Goal: Task Accomplishment & Management: Complete application form

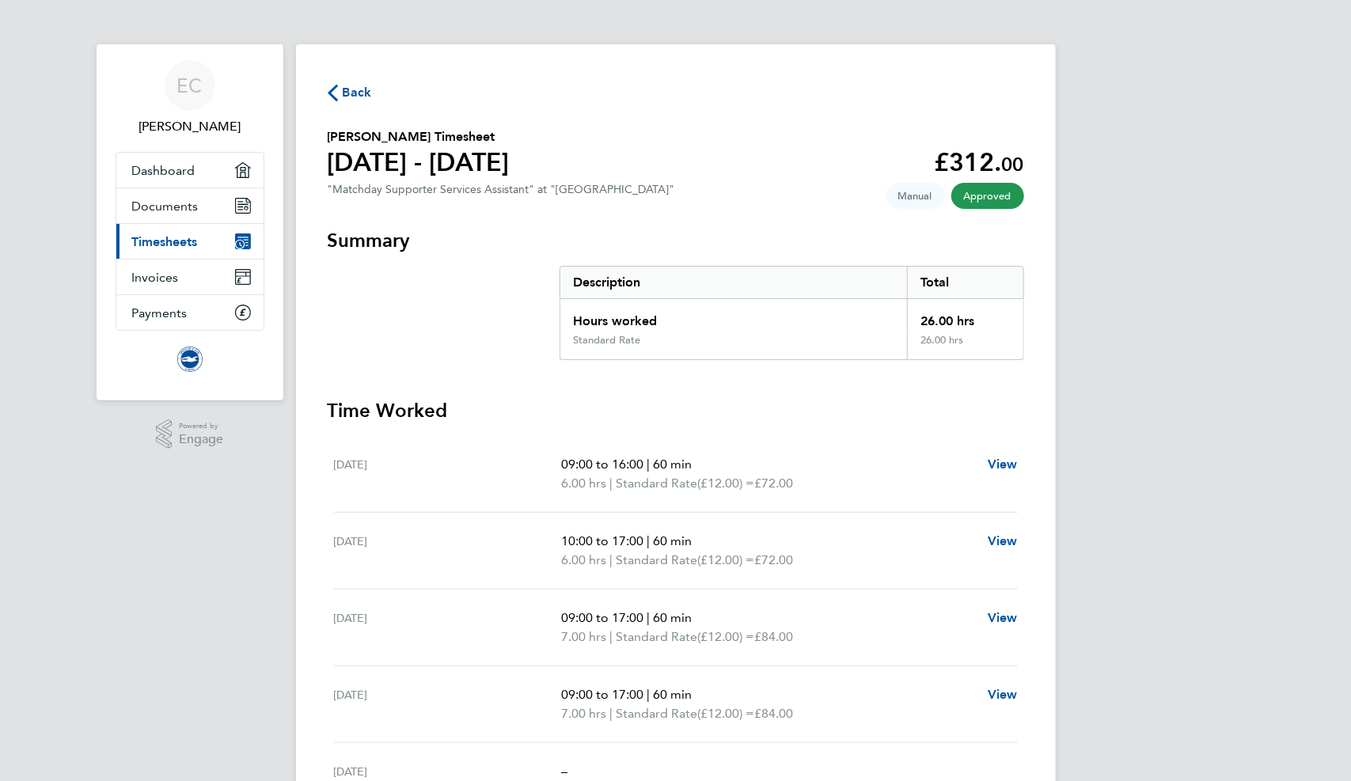
click at [348, 93] on span "Back" at bounding box center [357, 92] width 29 height 19
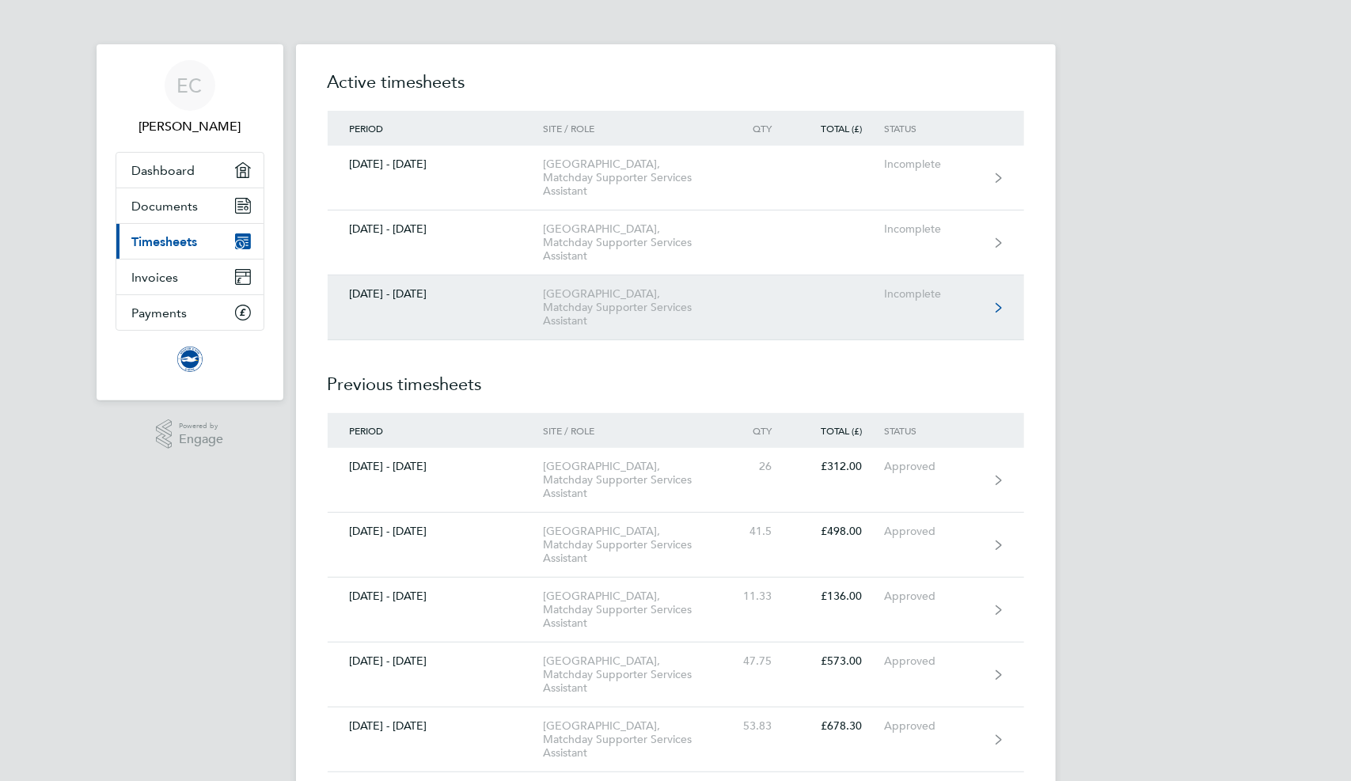
click at [547, 318] on div "[GEOGRAPHIC_DATA], Matchday Supporter Services Assistant" at bounding box center [633, 307] width 181 height 40
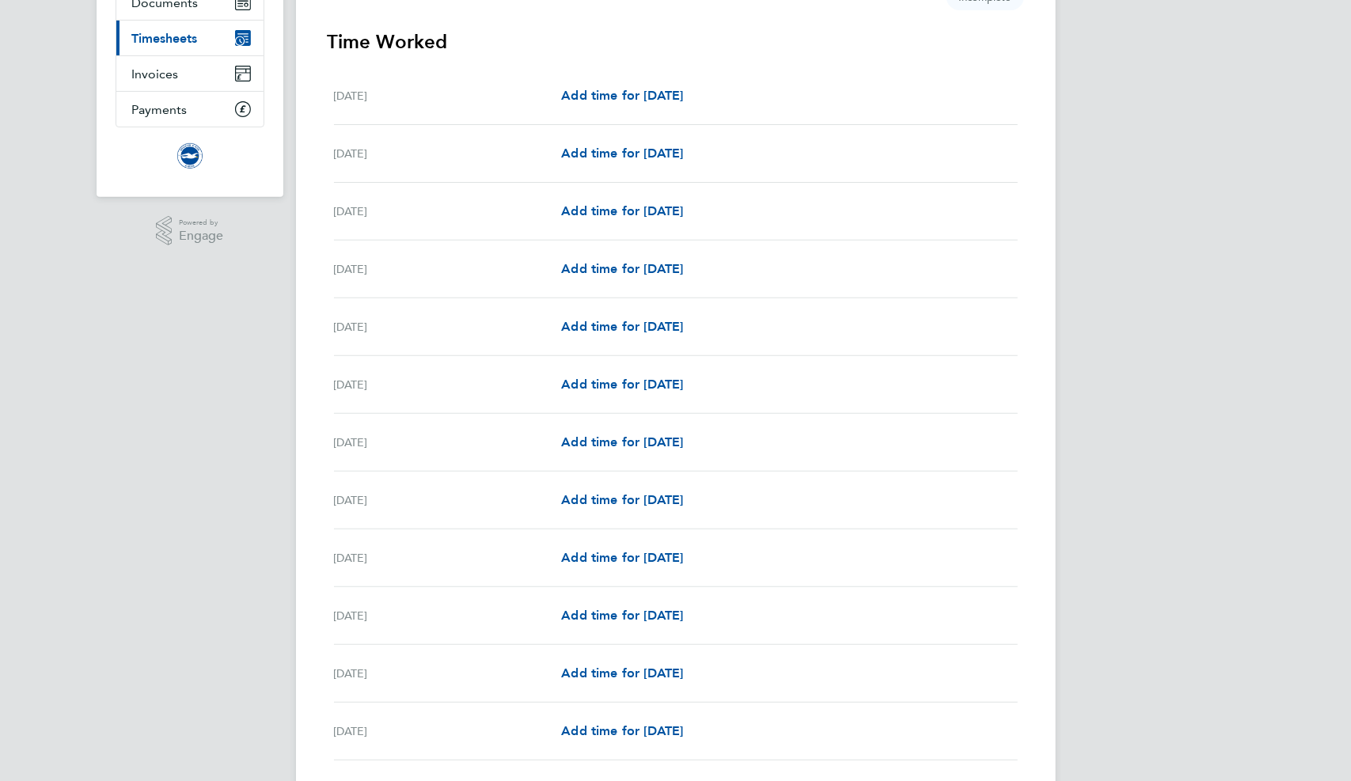
scroll to position [207, 0]
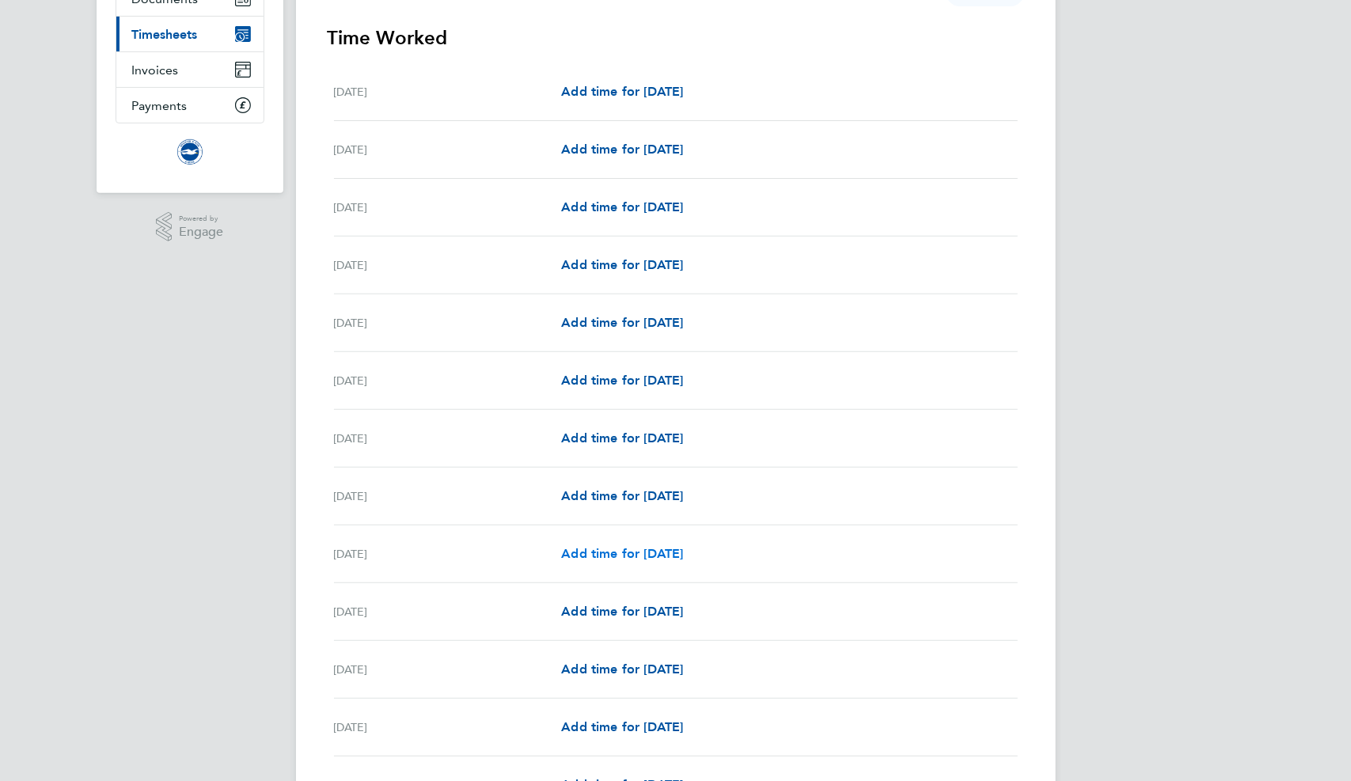
click at [637, 547] on span "Add time for [DATE]" at bounding box center [622, 553] width 122 height 15
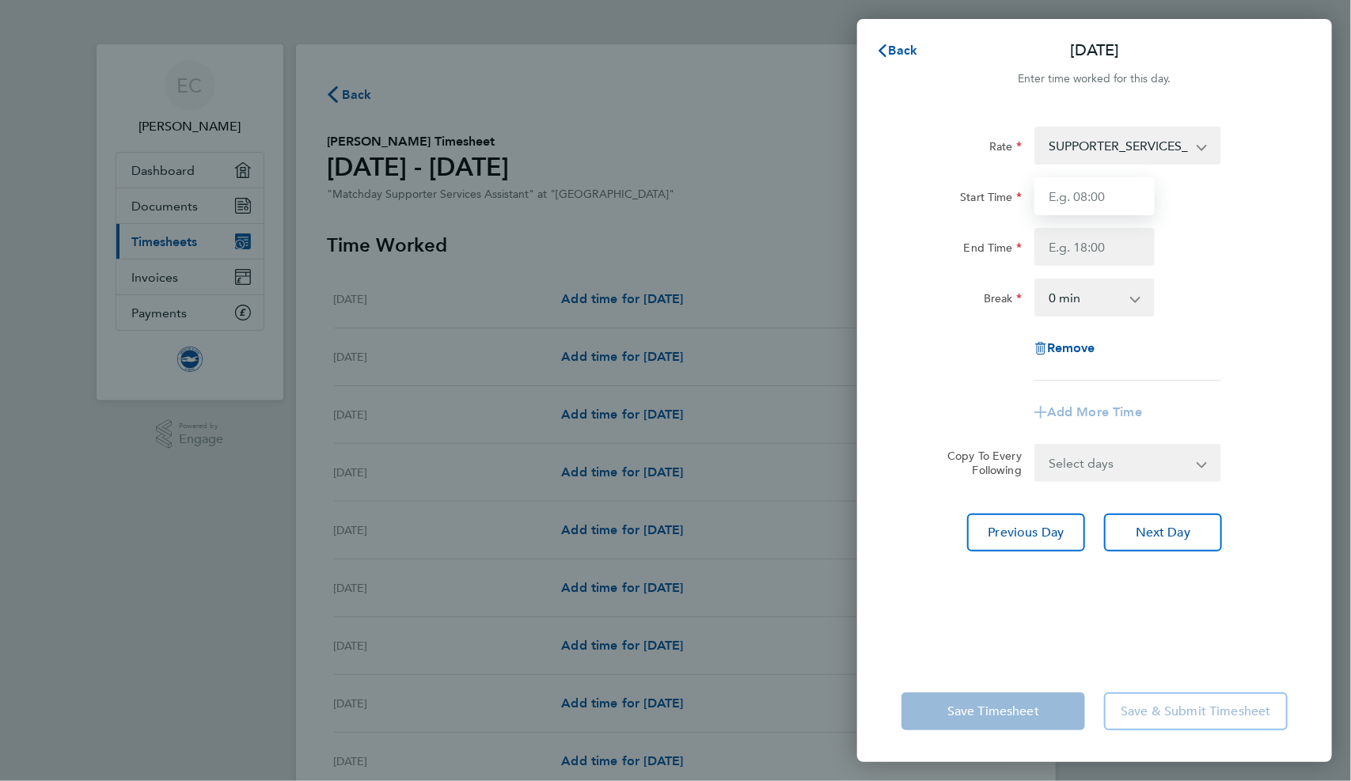
click at [1100, 212] on input "Start Time" at bounding box center [1095, 196] width 120 height 38
type input "12:30"
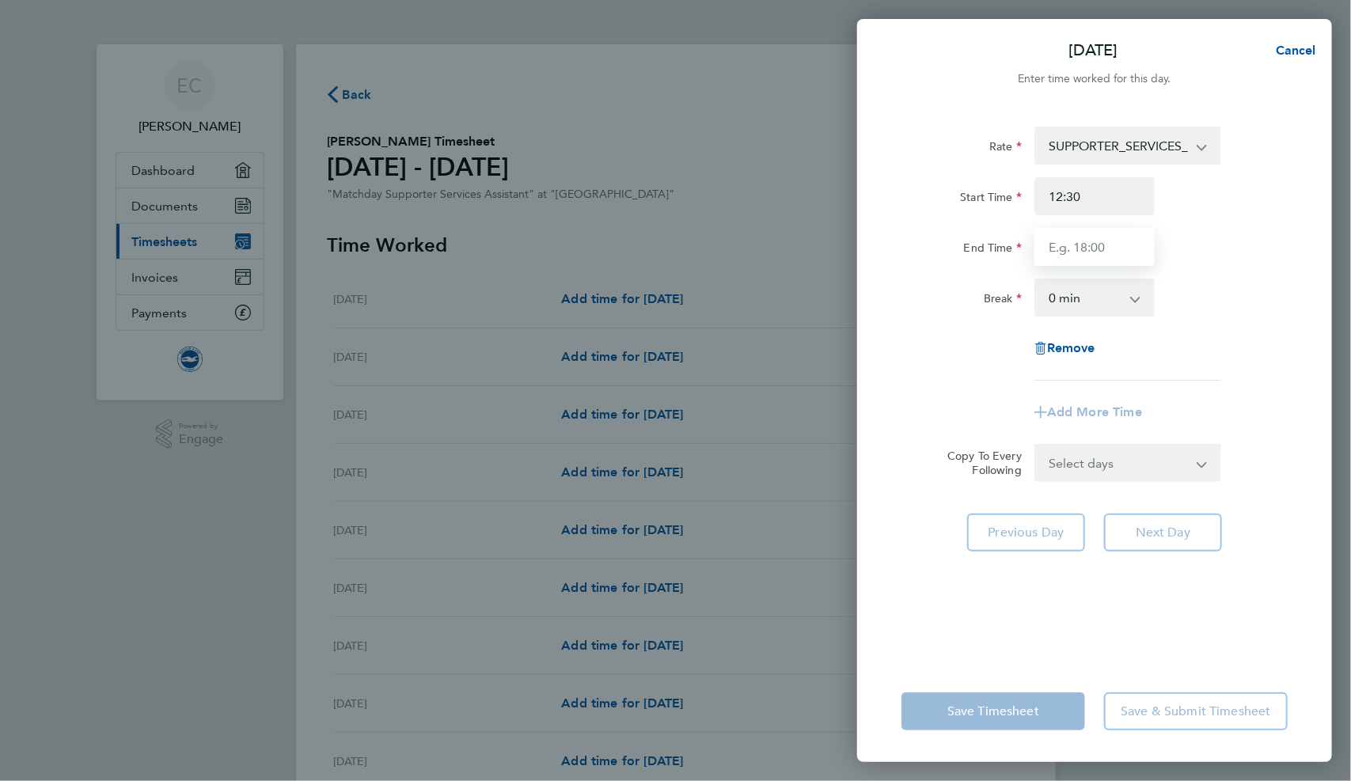
click at [1081, 249] on input "End Time" at bounding box center [1095, 247] width 120 height 38
type input "17:15"
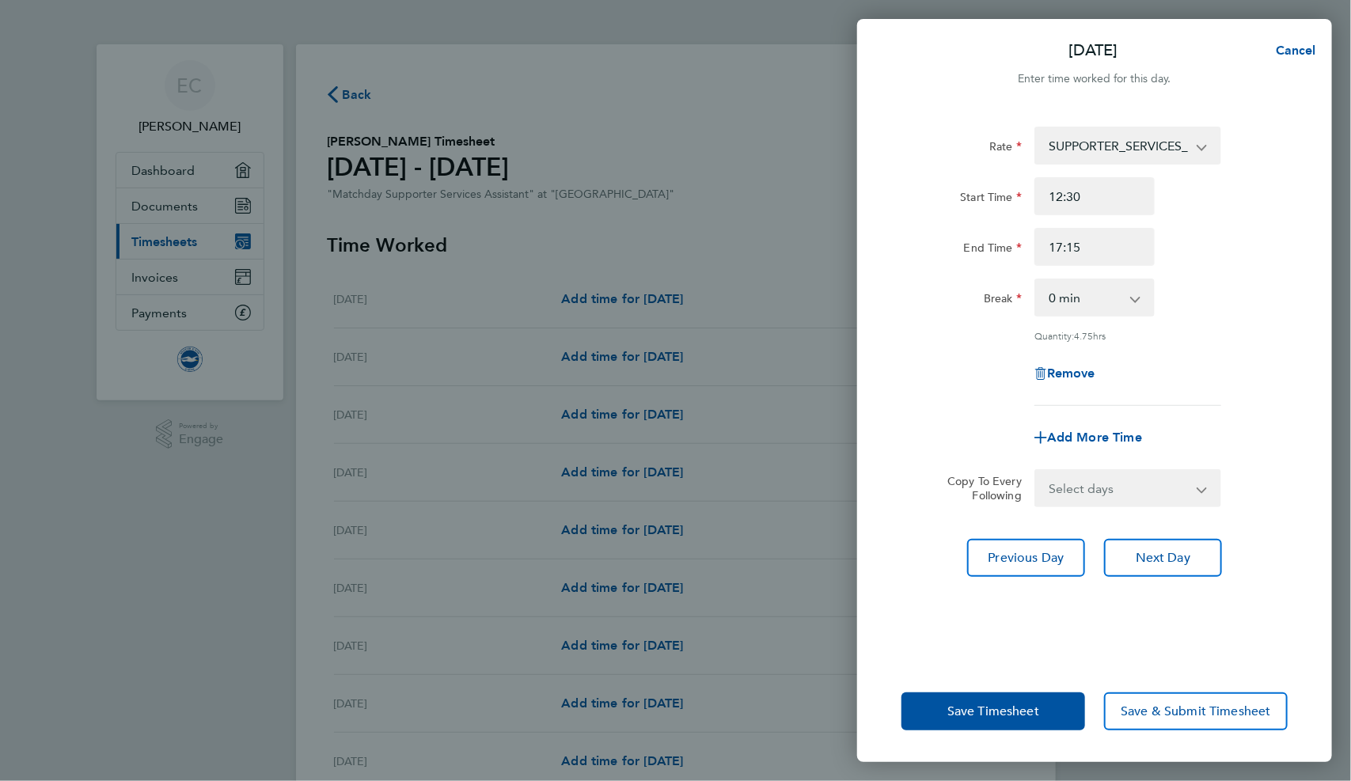
click at [1184, 233] on div "End Time 17:15" at bounding box center [1094, 247] width 399 height 38
click at [976, 710] on span "Save Timesheet" at bounding box center [994, 712] width 92 height 16
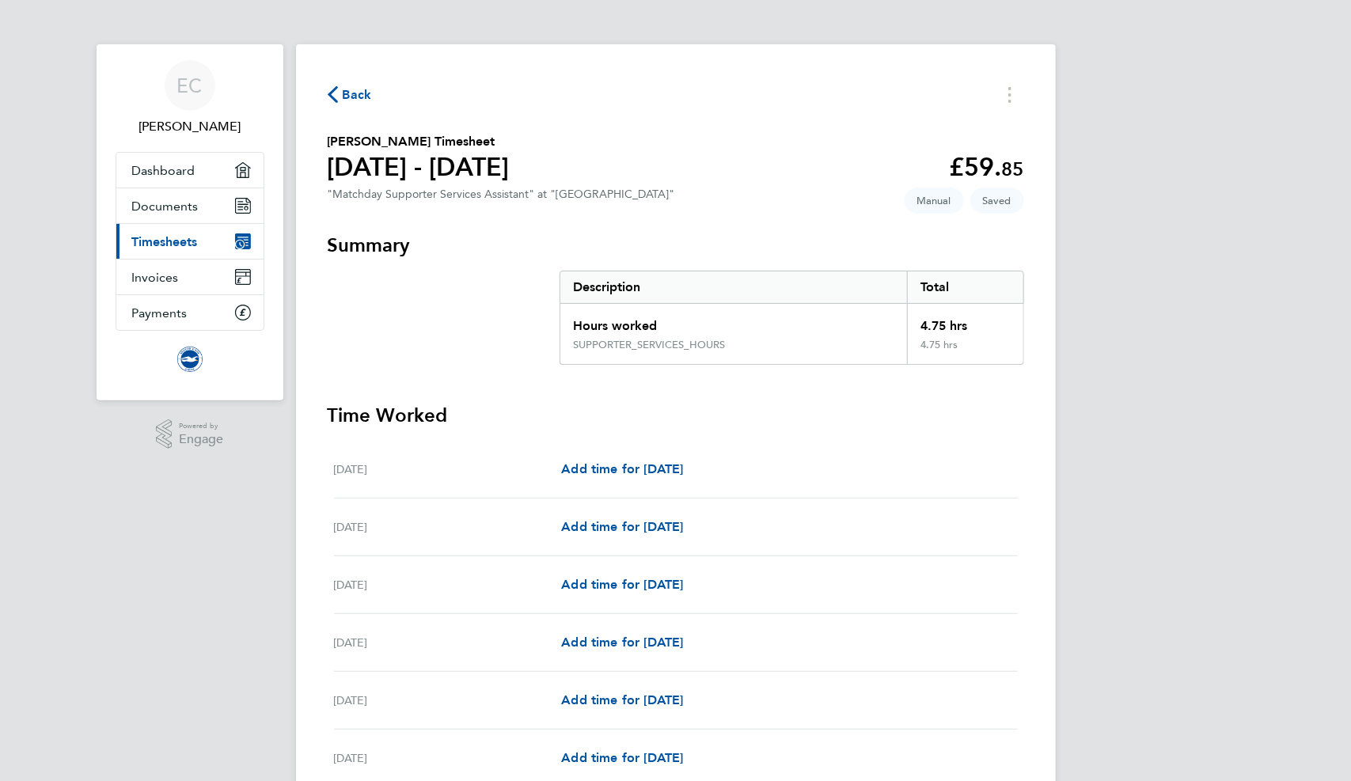
click at [361, 98] on span "Back" at bounding box center [357, 94] width 29 height 19
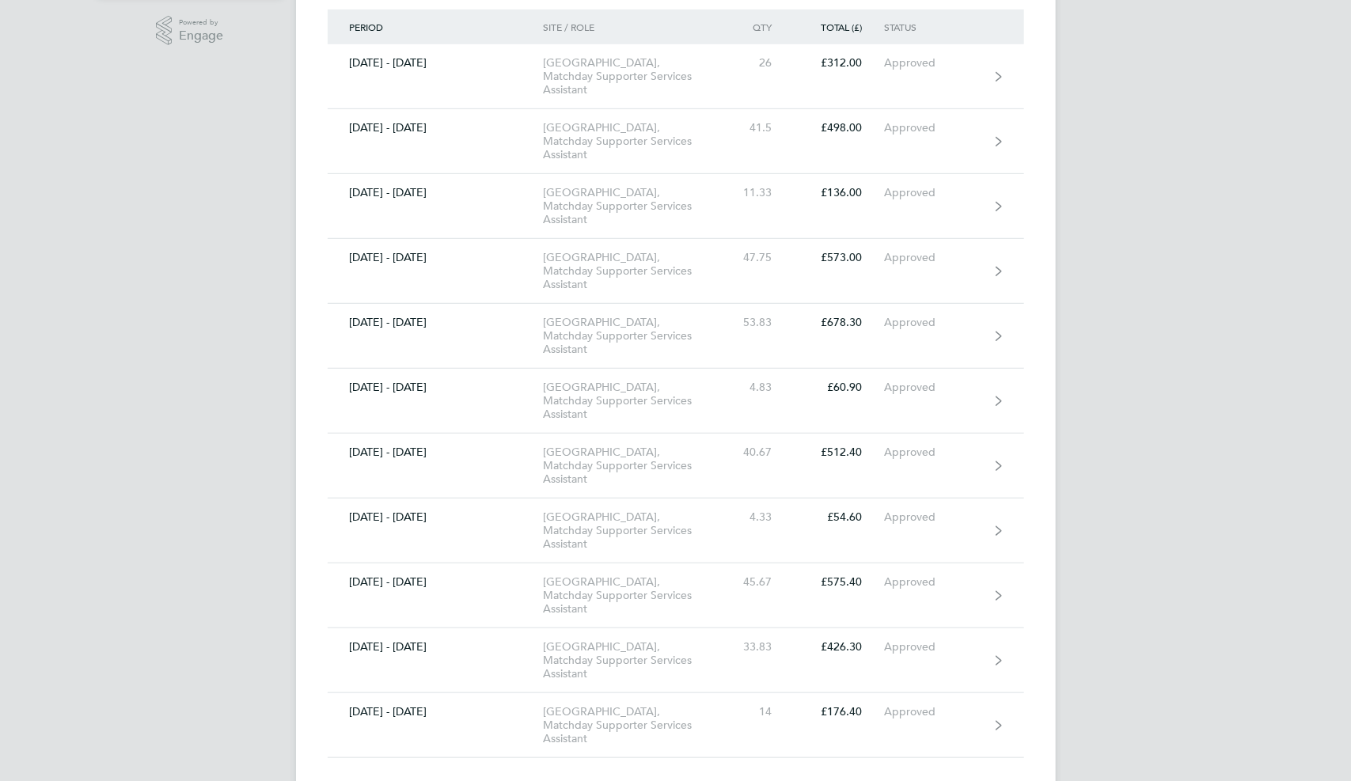
scroll to position [432, 0]
